Goal: Transaction & Acquisition: Purchase product/service

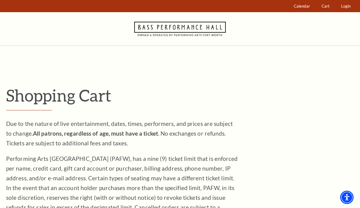
click at [191, 27] on icon at bounding box center [179, 29] width 91 height 34
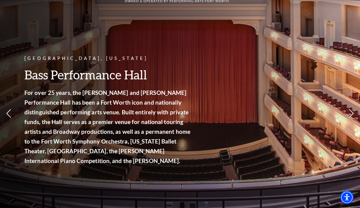
scroll to position [36, 0]
click at [55, 41] on link "Broadway At The Bass presented by PNC Bank" at bounding box center [41, 42] width 60 height 20
click at [19, 22] on link "Now On Sale" at bounding box center [28, 21] width 35 height 5
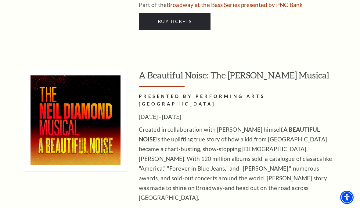
scroll to position [1588, 0]
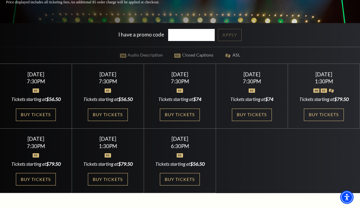
scroll to position [137, 0]
click at [119, 121] on link "Buy Tickets" at bounding box center [108, 115] width 40 height 12
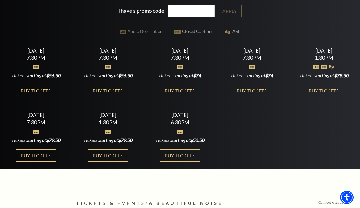
click at [244, 98] on link "Buy Tickets" at bounding box center [252, 91] width 40 height 12
click at [319, 98] on link "Buy Tickets" at bounding box center [324, 91] width 40 height 12
click at [43, 162] on link "Buy Tickets" at bounding box center [36, 156] width 40 height 12
click at [124, 162] on link "Buy Tickets" at bounding box center [108, 156] width 40 height 12
click at [187, 162] on link "Buy Tickets" at bounding box center [180, 156] width 40 height 12
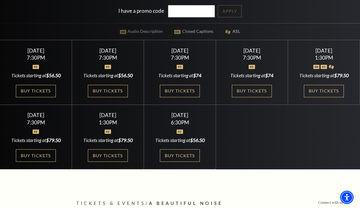
click at [38, 98] on link "Buy Tickets" at bounding box center [36, 91] width 40 height 12
click at [127, 98] on link "Buy Tickets" at bounding box center [108, 91] width 40 height 12
click at [195, 98] on link "Buy Tickets" at bounding box center [180, 91] width 40 height 12
click at [193, 98] on link "Buy Tickets" at bounding box center [180, 91] width 40 height 12
click at [259, 98] on link "Buy Tickets" at bounding box center [252, 91] width 40 height 12
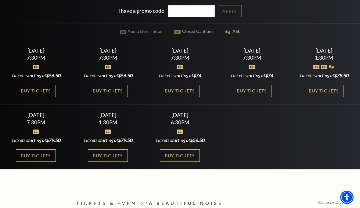
click at [315, 98] on link "Buy Tickets" at bounding box center [324, 91] width 40 height 12
click at [247, 98] on link "Buy Tickets" at bounding box center [252, 91] width 40 height 12
click at [189, 98] on link "Buy Tickets" at bounding box center [180, 91] width 40 height 12
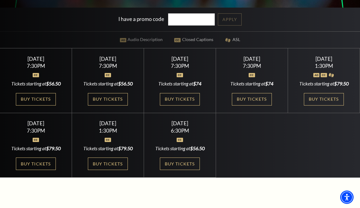
scroll to position [153, 0]
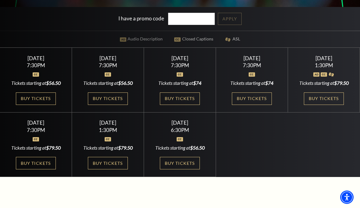
click at [267, 80] on div "Friday October 31 7:30PM Tickets starting at $74 Buy Tickets" at bounding box center [252, 80] width 72 height 65
click at [264, 105] on link "Buy Tickets" at bounding box center [252, 99] width 40 height 12
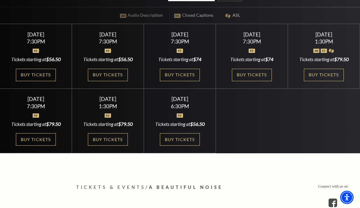
click at [325, 81] on link "Buy Tickets" at bounding box center [324, 75] width 40 height 12
click at [326, 81] on link "Buy Tickets" at bounding box center [324, 75] width 40 height 12
click at [21, 146] on link "Buy Tickets" at bounding box center [36, 140] width 40 height 12
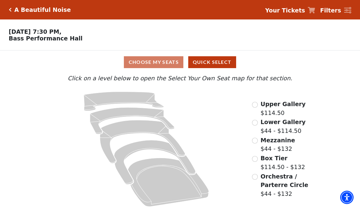
scroll to position [3, 0]
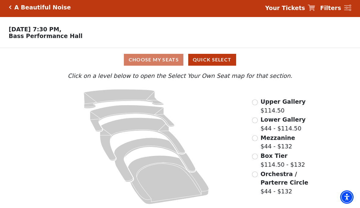
click at [257, 174] on input "Orchestra / Parterre Circle$44 - $132\a" at bounding box center [255, 175] width 6 height 6
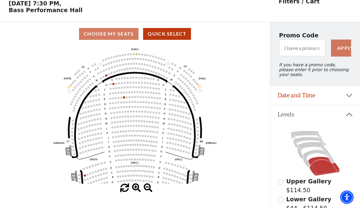
scroll to position [28, 0]
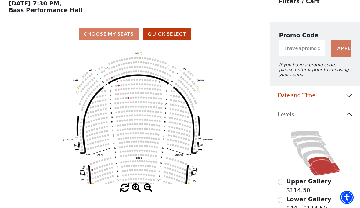
click at [131, 99] on circle at bounding box center [131, 98] width 2 height 2
click at [130, 99] on icon "Left (ORPITL) Right (ORPITR) Center (ORPITC) ZZ AA YY BB ZA ZA (ORCL) (ORCR) (O…" at bounding box center [134, 115] width 243 height 138
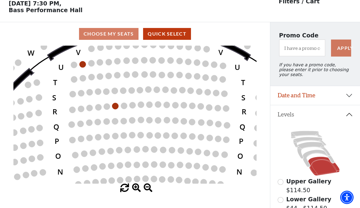
click at [118, 108] on circle at bounding box center [115, 106] width 6 height 6
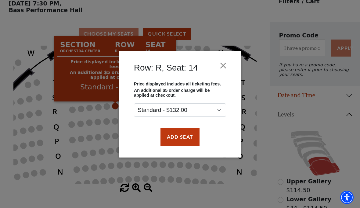
click at [226, 62] on button "Close" at bounding box center [223, 66] width 12 height 12
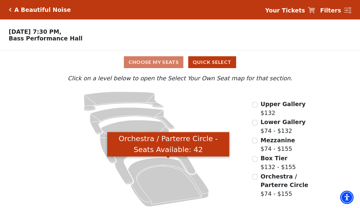
click at [182, 187] on icon "Orchestra / Parterre Circle - Seats Available: 42" at bounding box center [168, 183] width 81 height 49
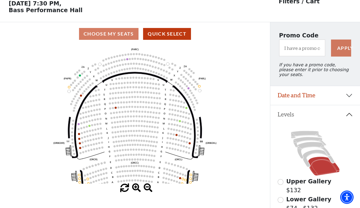
scroll to position [28, 0]
click at [142, 191] on circle at bounding box center [143, 190] width 2 height 2
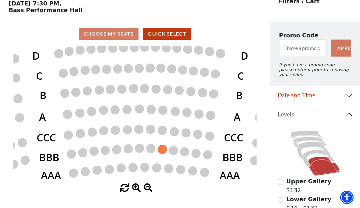
click at [164, 152] on circle at bounding box center [162, 149] width 9 height 9
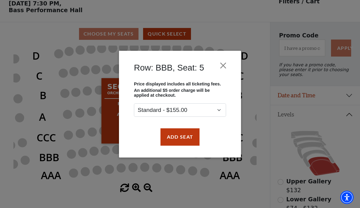
click at [183, 139] on button "Add Seat" at bounding box center [179, 137] width 39 height 17
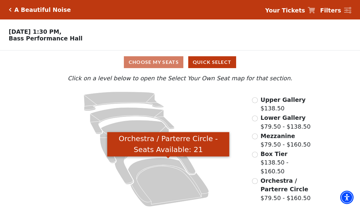
click at [175, 186] on icon "Orchestra / Parterre Circle - Seats Available: 21" at bounding box center [168, 183] width 81 height 49
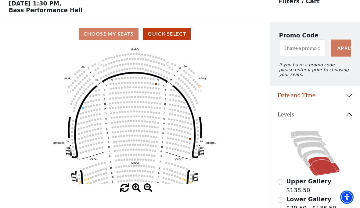
scroll to position [28, 0]
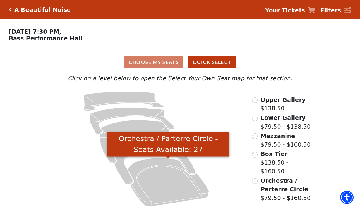
click at [175, 181] on icon "Orchestra / Parterre Circle - Seats Available: 27" at bounding box center [168, 183] width 81 height 49
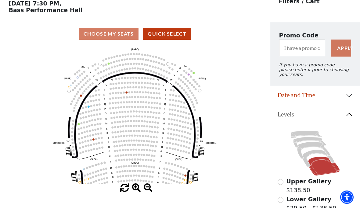
scroll to position [28, 0]
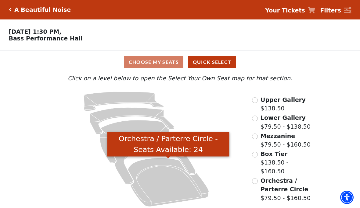
click at [181, 187] on icon "Orchestra / Parterre Circle - Seats Available: 24" at bounding box center [168, 183] width 81 height 49
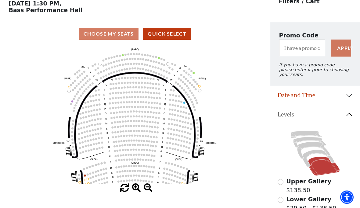
scroll to position [28, 0]
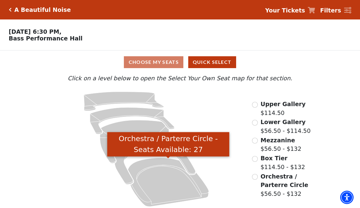
click at [177, 183] on icon "Orchestra / Parterre Circle - Seats Available: 27" at bounding box center [168, 183] width 81 height 49
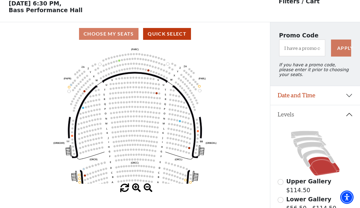
scroll to position [28, 0]
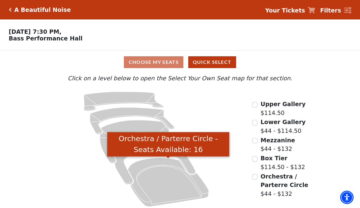
click at [170, 187] on icon "Orchestra / Parterre Circle - Seats Available: 16" at bounding box center [168, 183] width 81 height 49
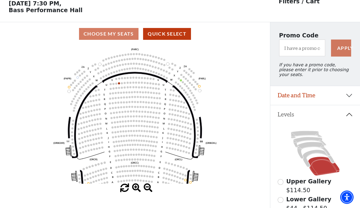
scroll to position [28, 0]
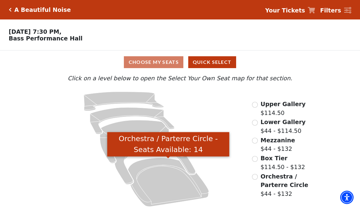
click at [169, 187] on icon "Orchestra / Parterre Circle - Seats Available: 14" at bounding box center [168, 183] width 81 height 49
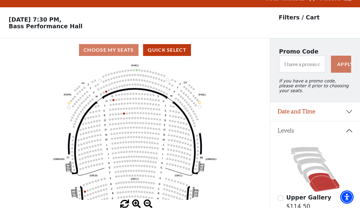
scroll to position [28, 0]
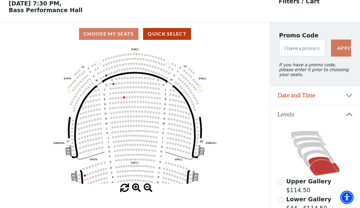
click at [303, 165] on icon at bounding box center [314, 154] width 75 height 48
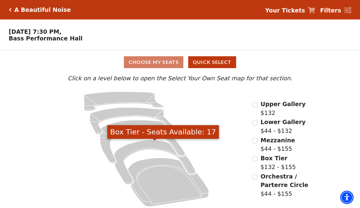
click at [127, 173] on icon "Box Tier - Seats Available: 17" at bounding box center [154, 163] width 81 height 44
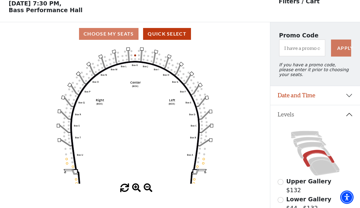
scroll to position [28, 0]
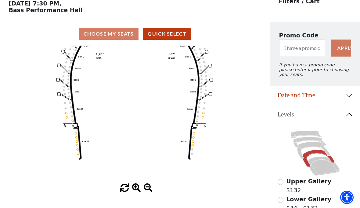
click at [79, 155] on icon "Left (BOX) Right (BOX) Center (BOX) Box ZZ Box U Box T Box S Box R Box Q Box P …" at bounding box center [134, 115] width 243 height 138
click at [77, 155] on circle at bounding box center [78, 154] width 2 height 2
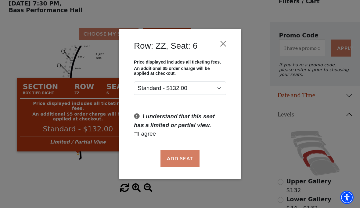
click at [96, 175] on div "Row: ZZ, Seat: 6 Price displayed includes all ticketing fees. An additional $5 …" at bounding box center [180, 104] width 360 height 208
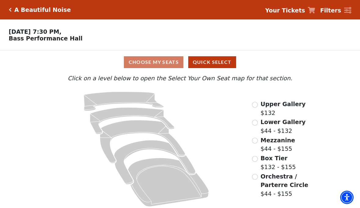
scroll to position [3, 0]
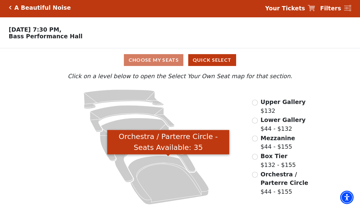
click at [181, 187] on icon "Orchestra / Parterre Circle - Seats Available: 35" at bounding box center [168, 180] width 81 height 49
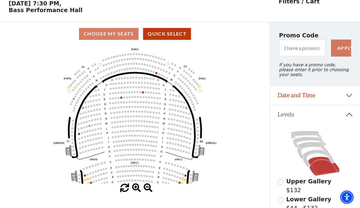
scroll to position [28, 0]
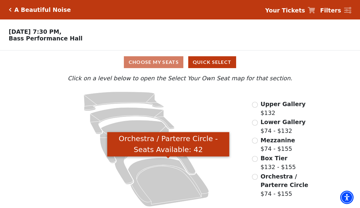
click at [178, 179] on icon "Orchestra / Parterre Circle - Seats Available: 42" at bounding box center [168, 183] width 81 height 49
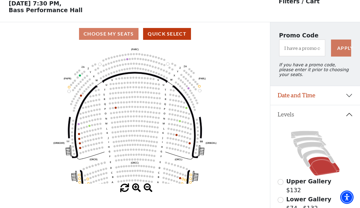
scroll to position [28, 0]
click at [141, 191] on circle at bounding box center [140, 190] width 2 height 2
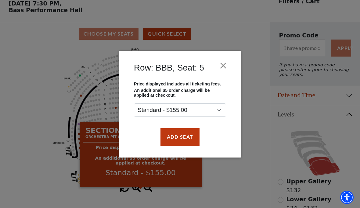
click at [188, 136] on button "Add Seat" at bounding box center [179, 137] width 39 height 17
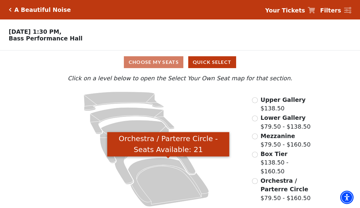
click at [181, 188] on icon "Orchestra / Parterre Circle - Seats Available: 21" at bounding box center [168, 183] width 81 height 49
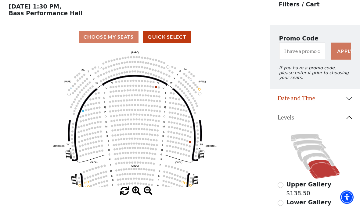
scroll to position [28, 0]
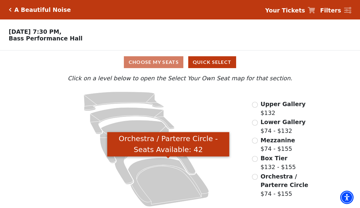
click at [183, 189] on icon "Orchestra / Parterre Circle - Seats Available: 42" at bounding box center [168, 183] width 81 height 49
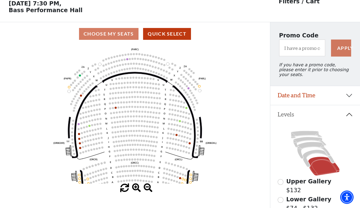
scroll to position [28, 0]
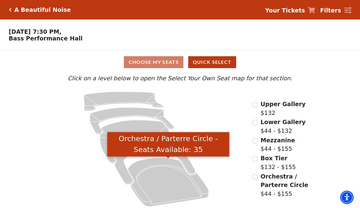
click at [171, 186] on icon "Orchestra / Parterre Circle - Seats Available: 35" at bounding box center [168, 183] width 81 height 49
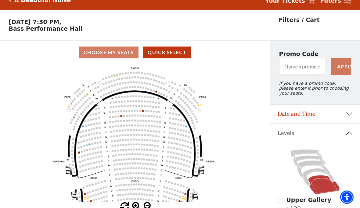
scroll to position [28, 0]
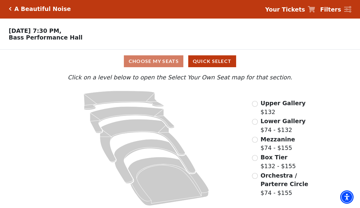
scroll to position [3, 0]
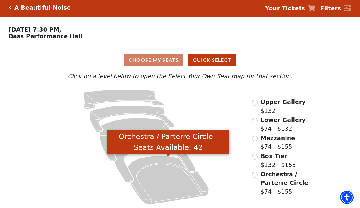
click at [180, 187] on icon "Orchestra / Parterre Circle - Seats Available: 42" at bounding box center [168, 180] width 81 height 49
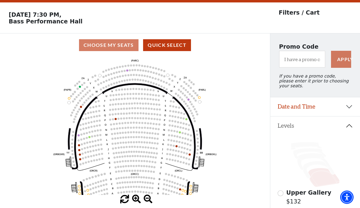
scroll to position [28, 0]
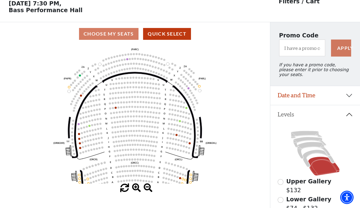
click at [140, 190] on circle at bounding box center [140, 190] width 2 height 2
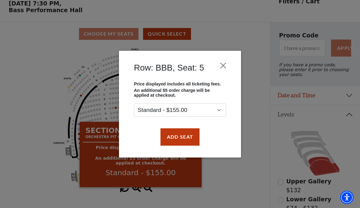
click at [187, 141] on button "Add Seat" at bounding box center [179, 137] width 39 height 17
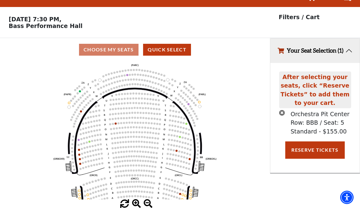
click at [322, 142] on button "Reserve Tickets" at bounding box center [314, 150] width 59 height 17
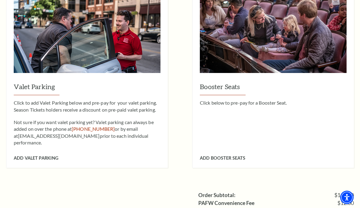
scroll to position [421, 0]
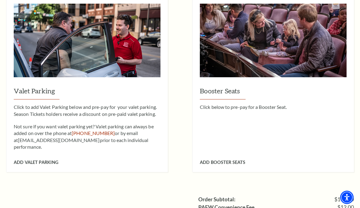
click at [53, 147] on div "Valet Parking Click to add Valet Parking below and pre-pay for your valet parki…" at bounding box center [86, 84] width 161 height 176
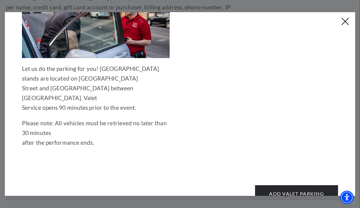
scroll to position [161, 0]
click at [347, 23] on button "Close this dialog window" at bounding box center [345, 22] width 10 height 10
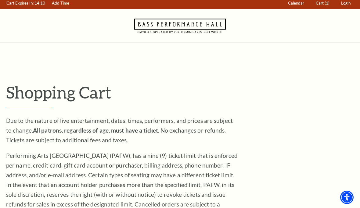
scroll to position [2, 0]
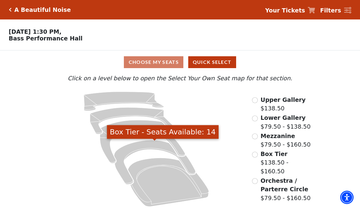
click at [153, 148] on icon "Box Tier - Seats Available: 14" at bounding box center [154, 163] width 81 height 44
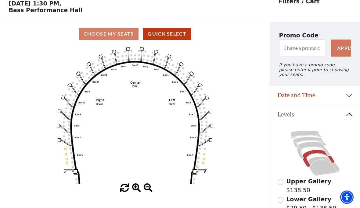
scroll to position [28, 0]
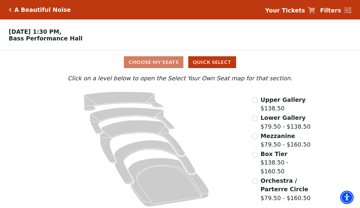
click at [257, 158] on input "Box Tier$138.50 - $160.50\a" at bounding box center [255, 155] width 6 height 6
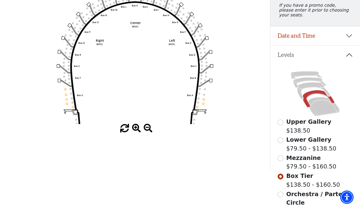
scroll to position [88, 0]
click at [283, 158] on div "Mezzanine $79.50 - $160.50" at bounding box center [314, 162] width 75 height 17
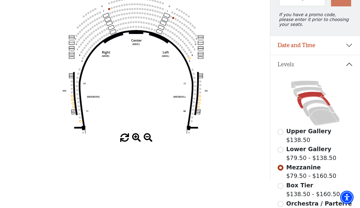
scroll to position [79, 0]
click at [283, 153] on input "Lower Gallery$79.50 - $138.50\a" at bounding box center [280, 150] width 6 height 6
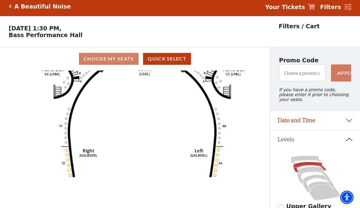
scroll to position [3, 0]
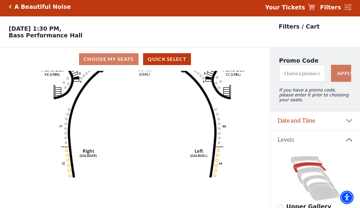
click at [281, 208] on input "Upper Gallery$138.50\a" at bounding box center [280, 208] width 6 height 6
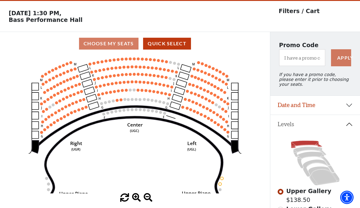
scroll to position [0, 0]
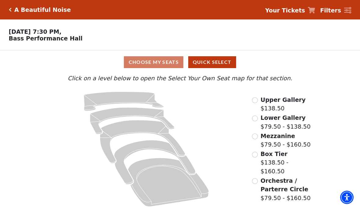
click at [255, 103] on input "Upper Gallery$138.50\a" at bounding box center [255, 101] width 6 height 6
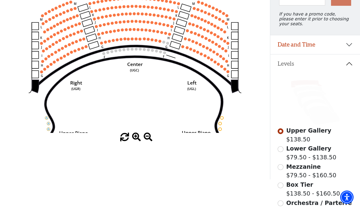
scroll to position [80, 0]
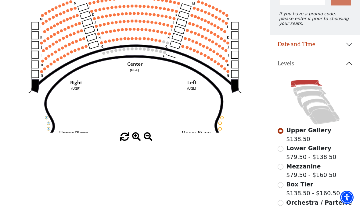
click at [281, 152] on input "Lower Gallery$79.50 - $138.50\a" at bounding box center [280, 149] width 6 height 6
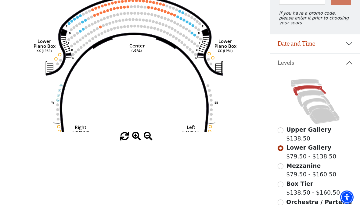
scroll to position [82, 0]
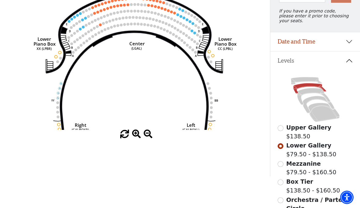
click at [279, 166] on input "Mezzanine$79.50 - $160.50\a" at bounding box center [280, 165] width 6 height 6
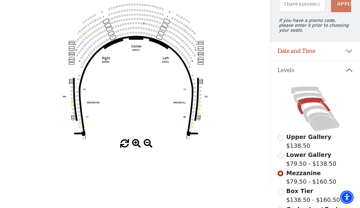
scroll to position [74, 0]
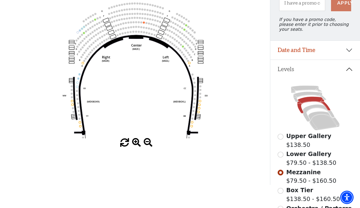
click at [281, 190] on input "Box Tier$138.50 - $160.50\a" at bounding box center [280, 191] width 6 height 6
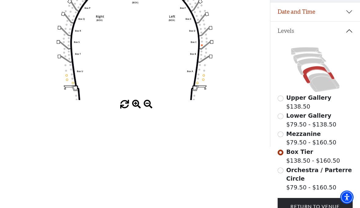
scroll to position [114, 0]
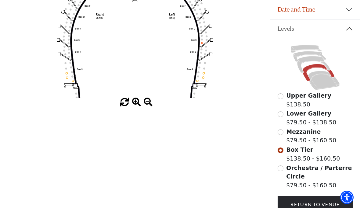
click at [280, 168] on input "Orchestra / Parterre Circle$79.50 - $160.50\a" at bounding box center [280, 169] width 6 height 6
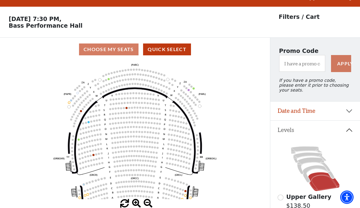
scroll to position [28, 0]
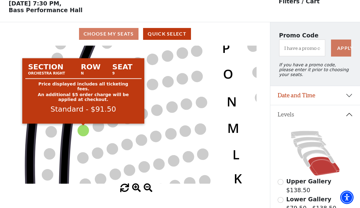
click at [84, 131] on circle at bounding box center [83, 130] width 11 height 11
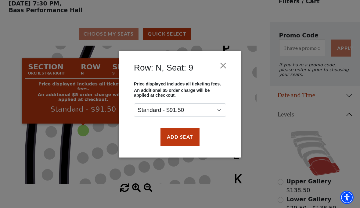
click at [225, 62] on button "Close" at bounding box center [223, 66] width 12 height 12
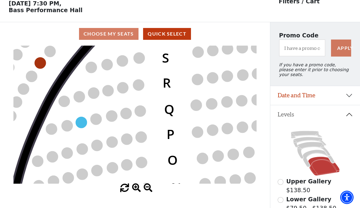
click at [83, 120] on circle at bounding box center [81, 122] width 11 height 11
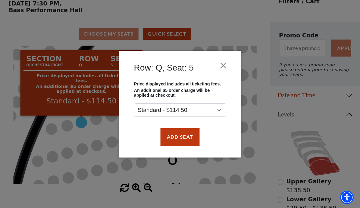
click at [224, 62] on button "Close" at bounding box center [223, 66] width 12 height 12
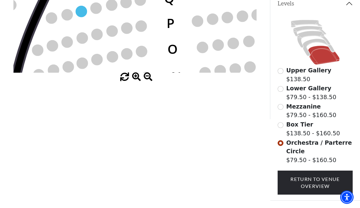
scroll to position [148, 0]
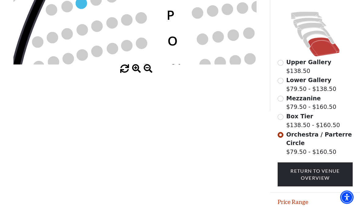
click at [347, 204] on button "Price Range" at bounding box center [315, 202] width 90 height 19
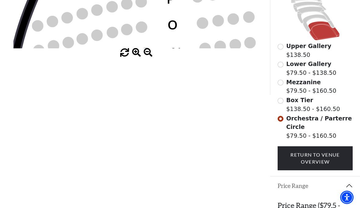
scroll to position [186, 0]
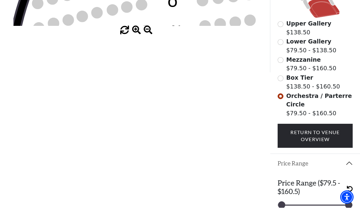
click at [351, 164] on button "Price Range" at bounding box center [315, 164] width 90 height 19
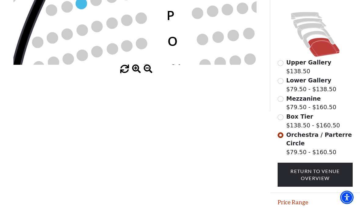
scroll to position [148, 0]
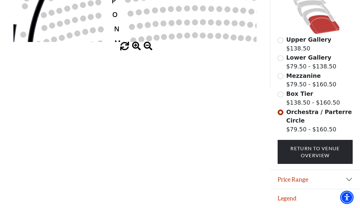
scroll to position [171, 0]
